Goal: Transaction & Acquisition: Register for event/course

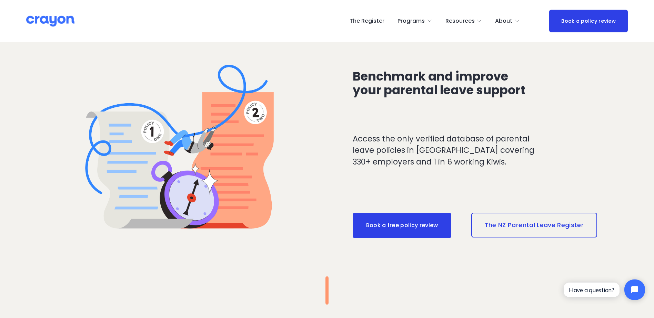
scroll to position [655, 0]
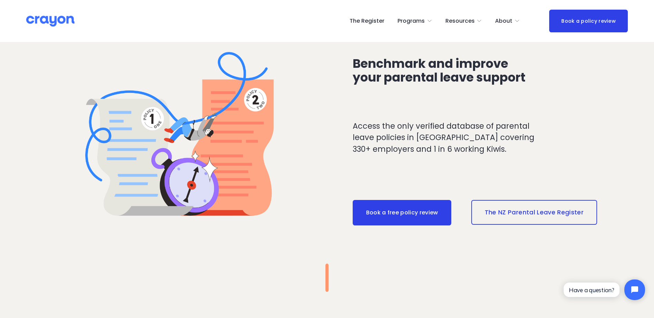
click at [557, 214] on link "The NZ Parental Leave Register" at bounding box center [534, 212] width 126 height 25
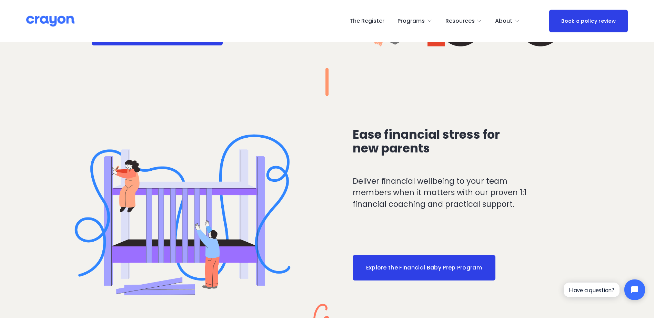
scroll to position [1103, 0]
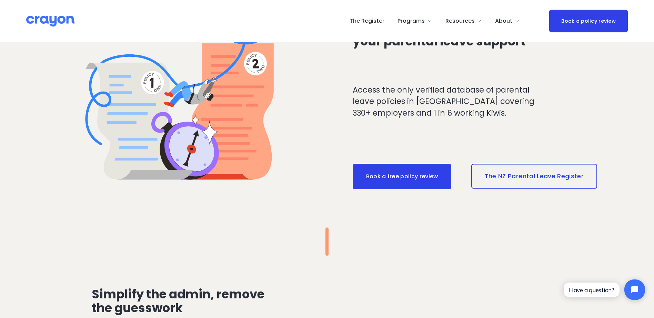
scroll to position [689, 0]
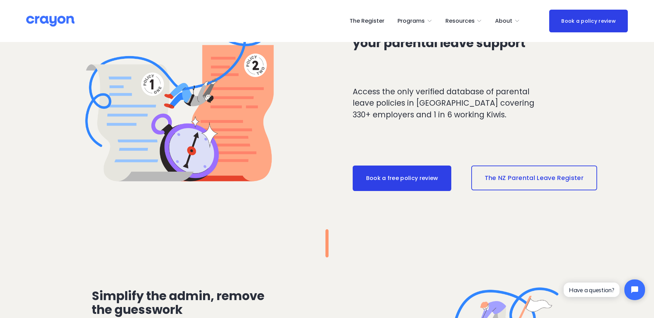
click at [574, 177] on link "The NZ Parental Leave Register" at bounding box center [534, 178] width 126 height 25
